Goal: Navigation & Orientation: Understand site structure

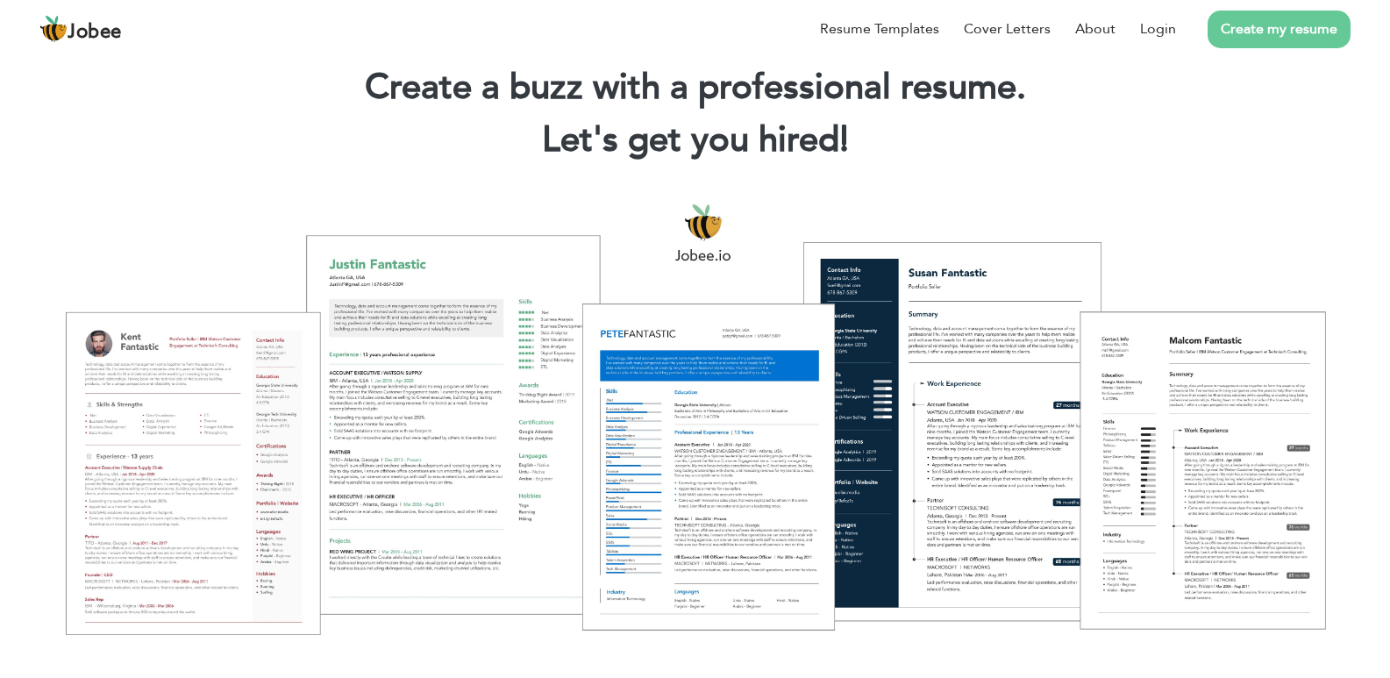
drag, startPoint x: 942, startPoint y: 335, endPoint x: 941, endPoint y: 389, distance: 53.5
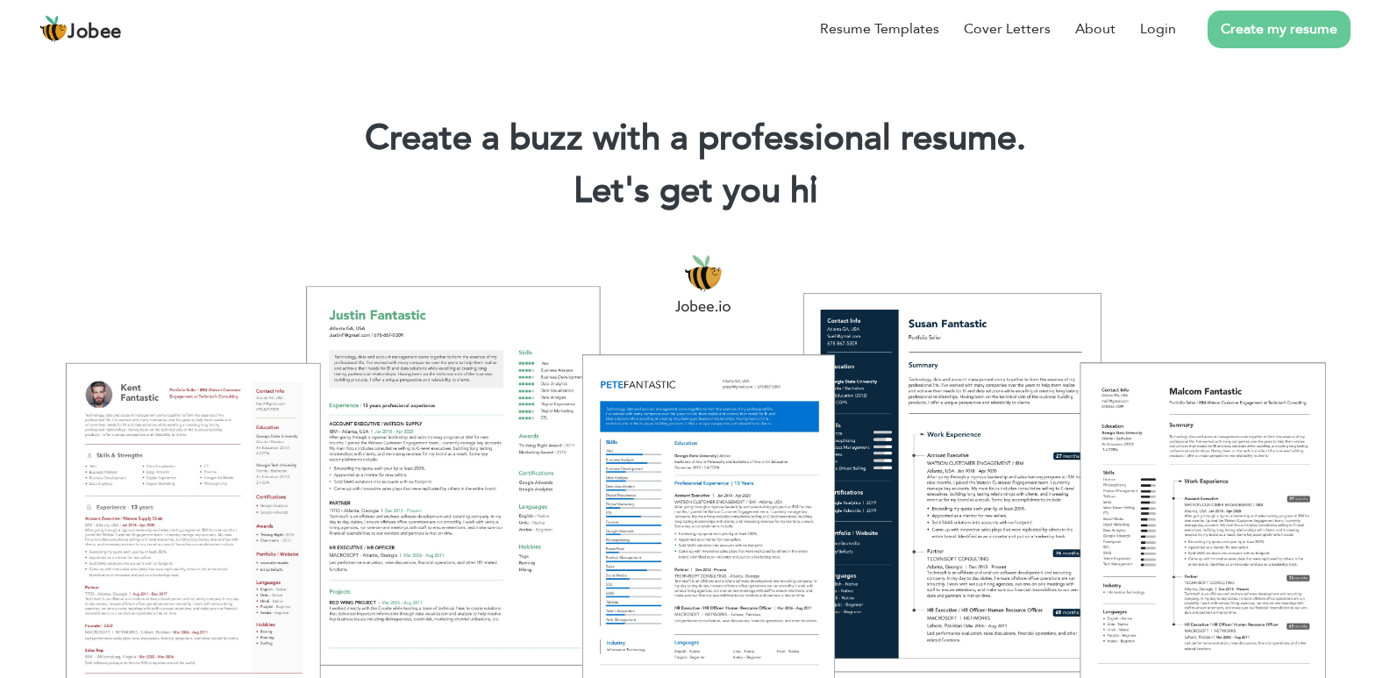
click at [1069, 52] on header "Jobee Resume Templates Cover Letters About Login Create my resume" at bounding box center [695, 27] width 1390 height 56
click at [1102, 32] on link "About" at bounding box center [1095, 28] width 40 height 21
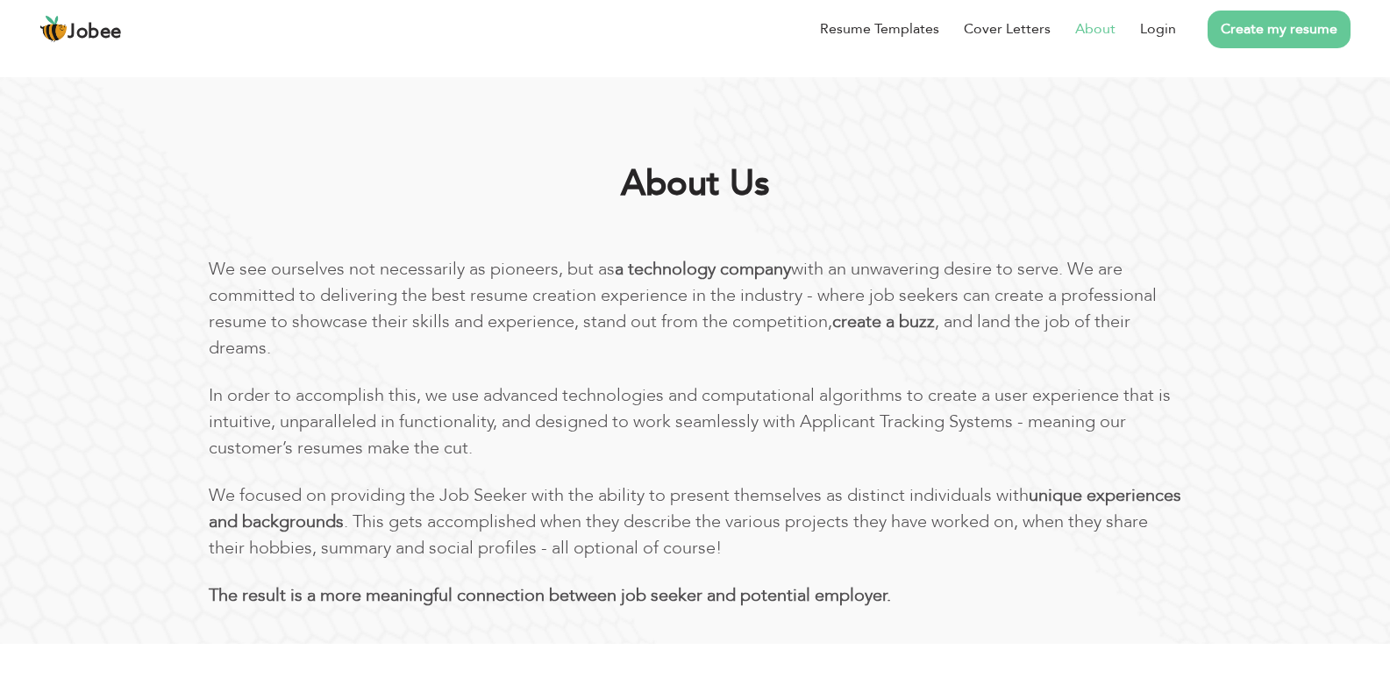
drag, startPoint x: 695, startPoint y: 173, endPoint x: 681, endPoint y: 306, distance: 134.0
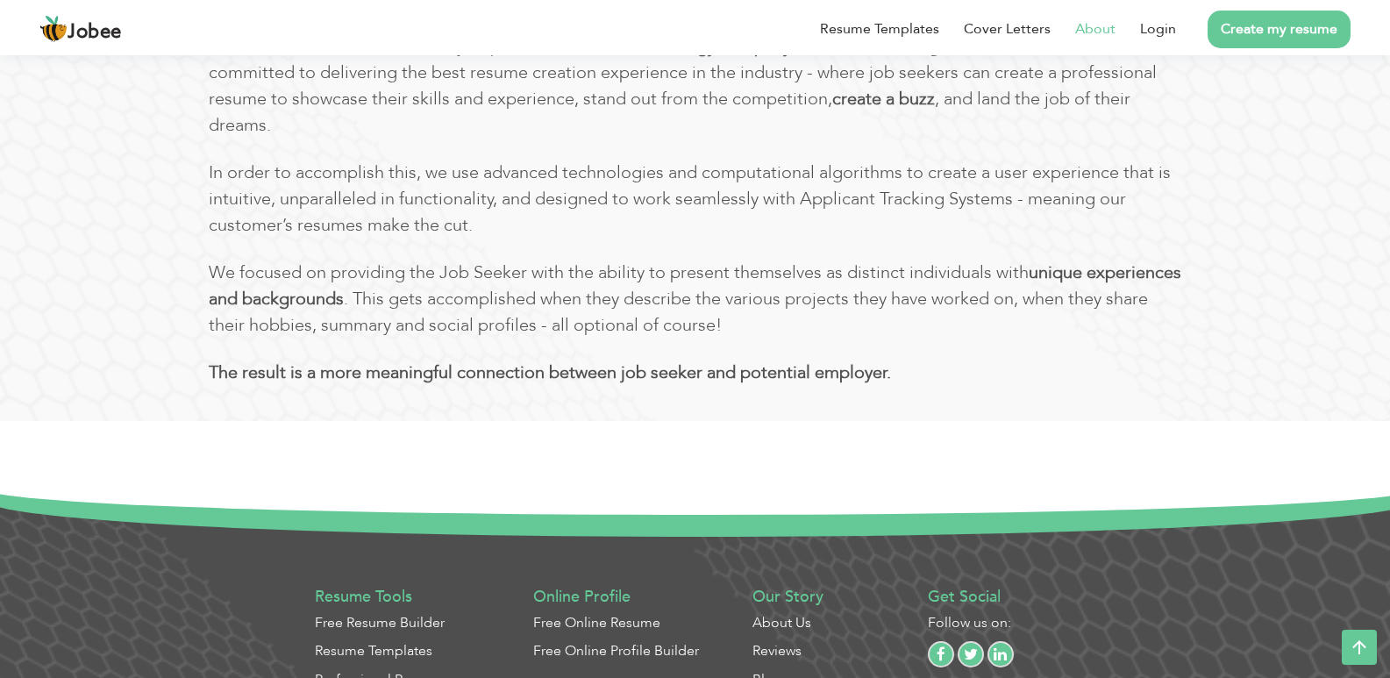
scroll to position [1198, 0]
